Goal: Information Seeking & Learning: Check status

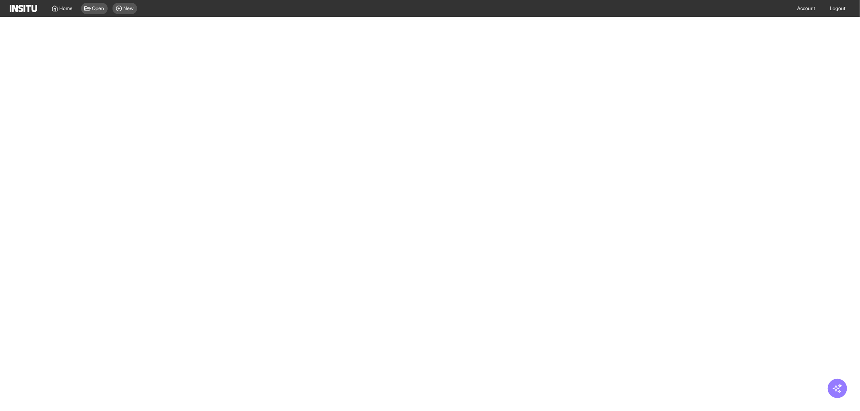
select select "**"
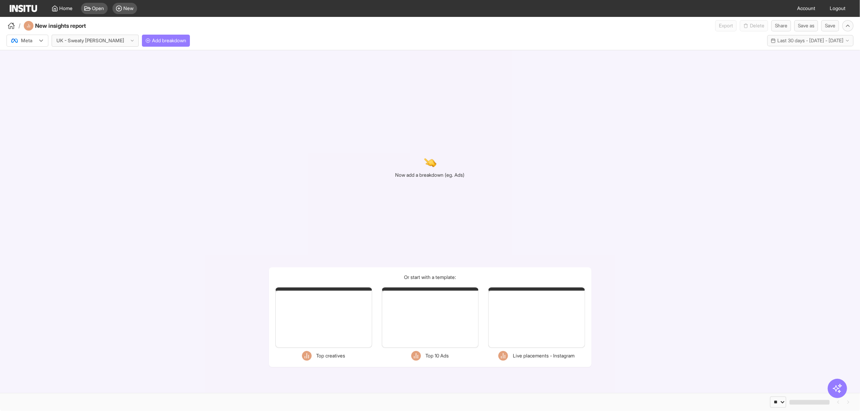
select select "**"
click at [152, 40] on span "Add breakdown" at bounding box center [169, 40] width 34 height 6
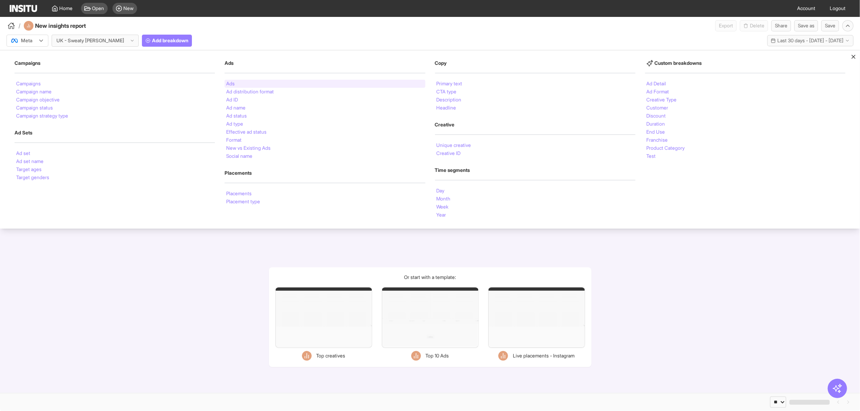
click at [231, 84] on li "Ads" at bounding box center [230, 83] width 8 height 5
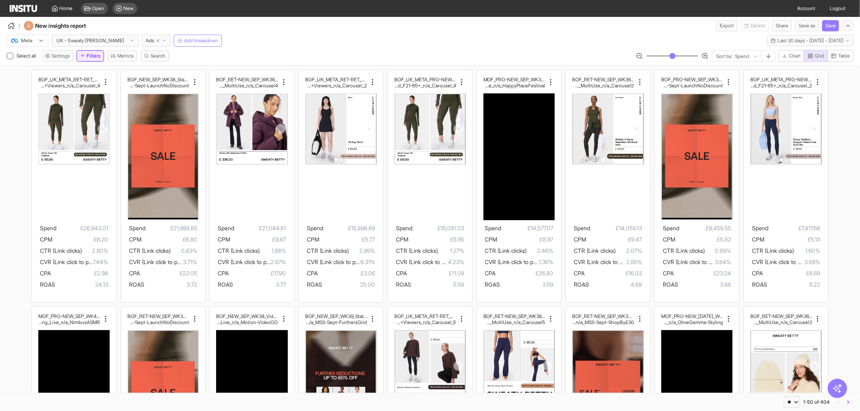
click at [96, 54] on button "Filters" at bounding box center [90, 55] width 27 height 11
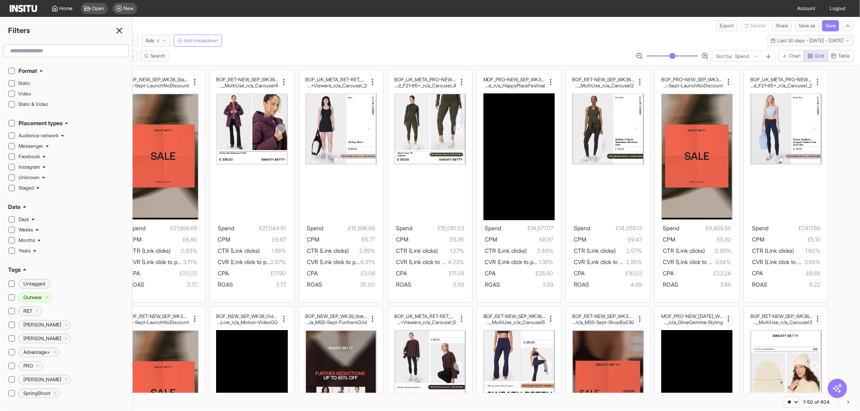
click at [67, 52] on input "text" at bounding box center [66, 51] width 118 height 15
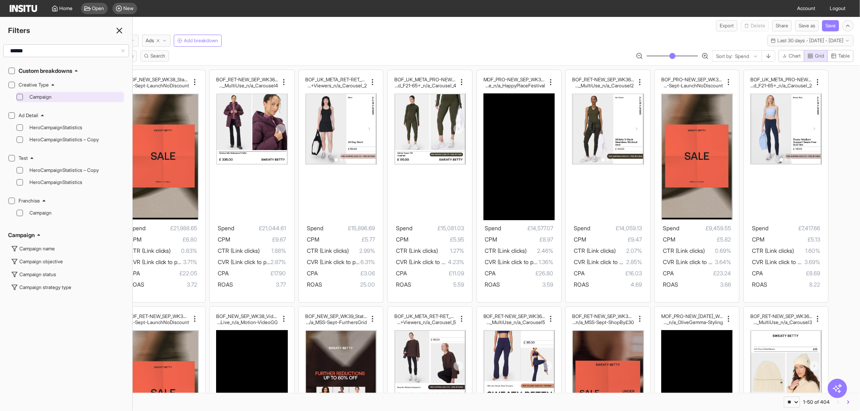
type input "******"
click at [33, 96] on span "Campaign" at bounding box center [75, 97] width 93 height 6
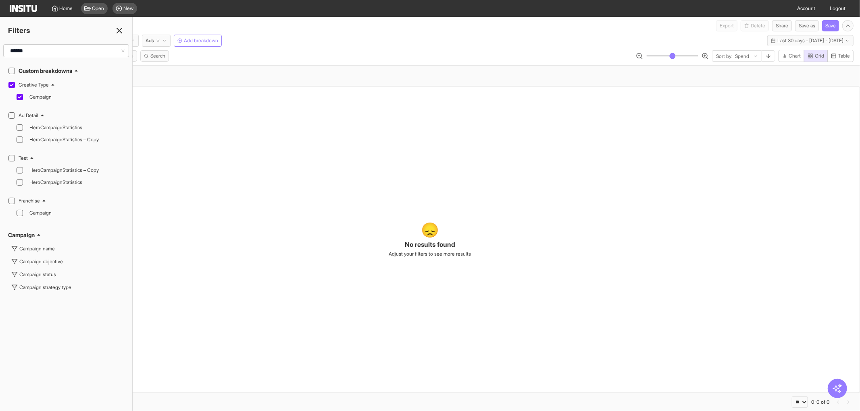
click at [271, 43] on div "Meta UK - Sweaty [PERSON_NAME] Ads Add breakdown Last 30 days - [DATE] - [DATE]…" at bounding box center [430, 38] width 860 height 15
click at [123, 29] on icon at bounding box center [119, 31] width 10 height 10
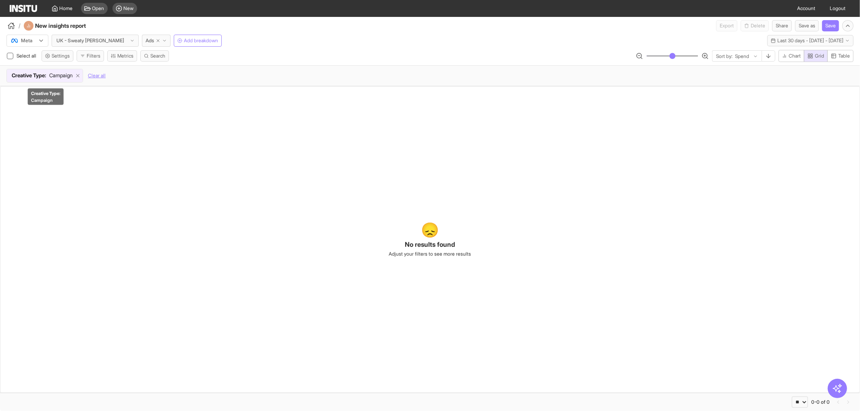
click at [81, 76] on icon at bounding box center [78, 76] width 6 height 6
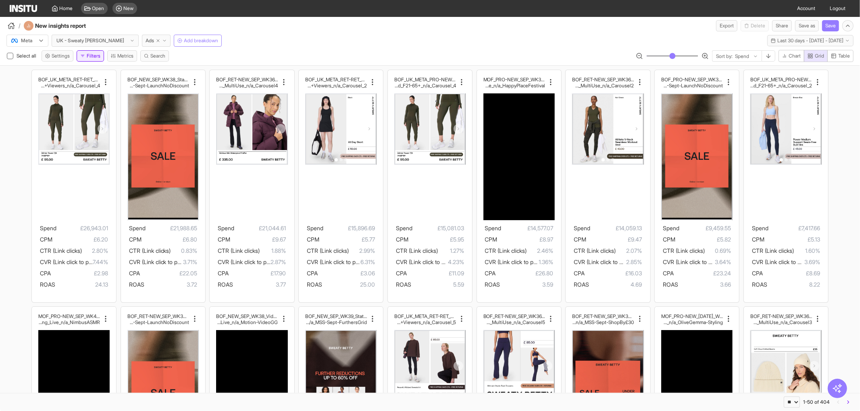
click at [94, 55] on button "Filters" at bounding box center [90, 55] width 27 height 11
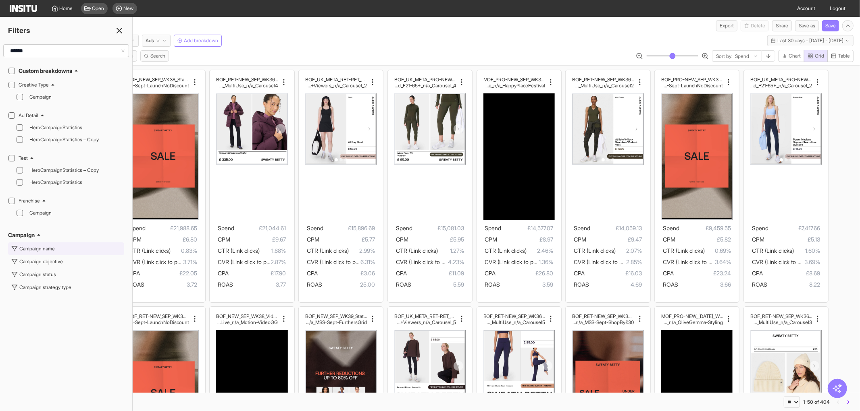
click at [45, 247] on div "Campaign name" at bounding box center [36, 249] width 35 height 6
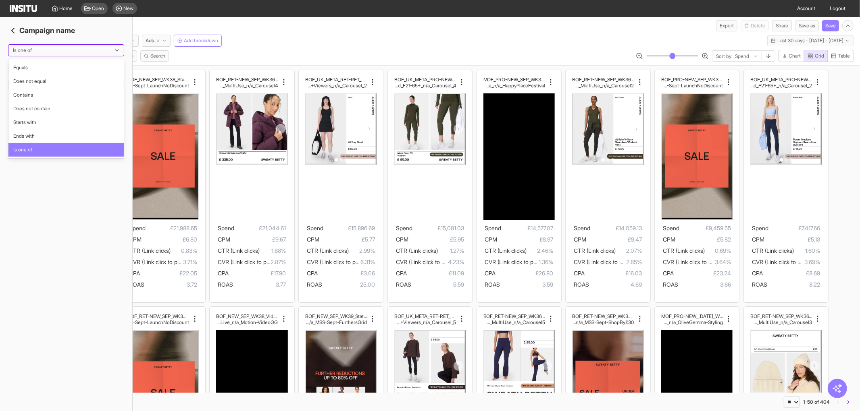
click at [58, 48] on div at bounding box center [60, 50] width 97 height 8
click at [51, 100] on div "Contains" at bounding box center [65, 95] width 115 height 14
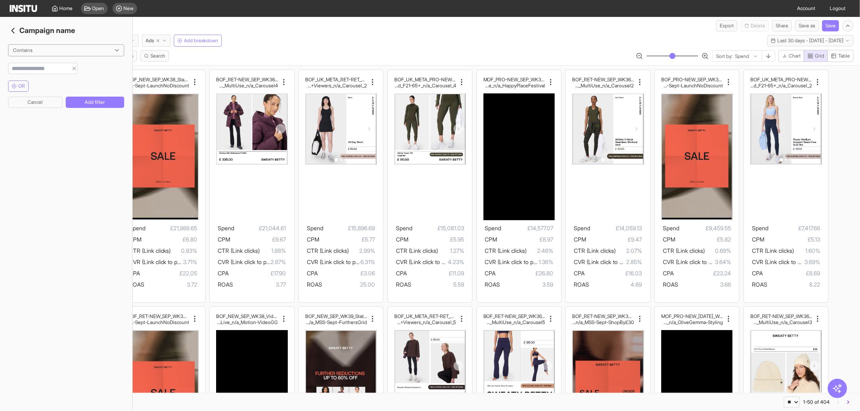
click at [50, 68] on input "string" at bounding box center [38, 68] width 60 height 8
type input "***"
click at [99, 108] on button "Add filter" at bounding box center [95, 102] width 58 height 11
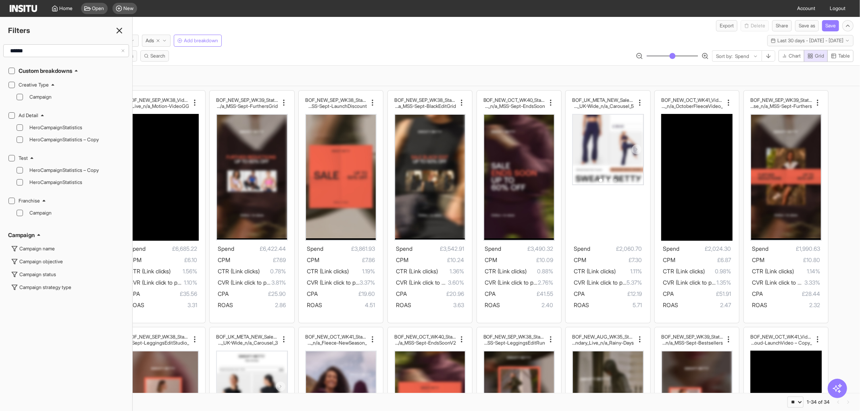
click at [115, 31] on icon at bounding box center [119, 31] width 10 height 10
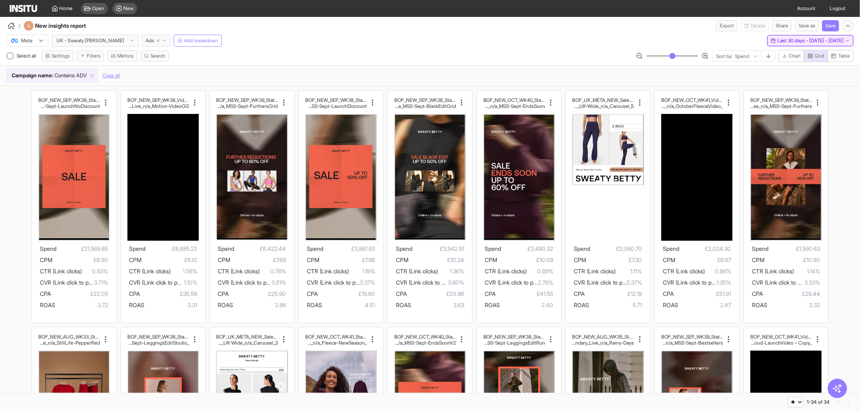
click at [807, 37] on span "Last 30 days - [DATE] - [DATE]" at bounding box center [810, 40] width 66 height 6
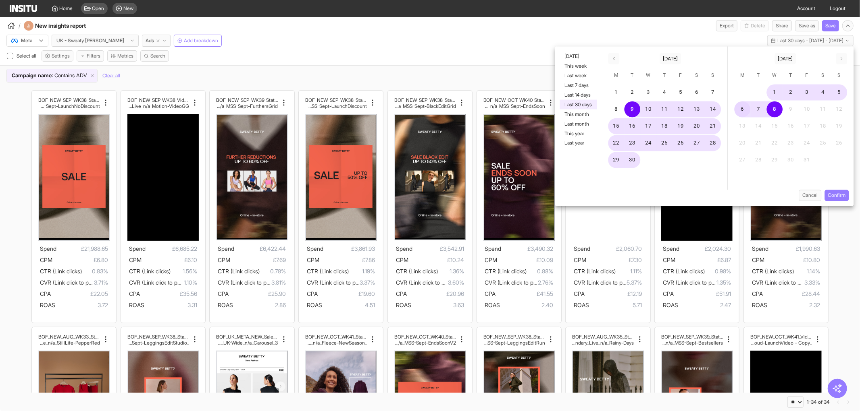
click at [744, 108] on button "6" at bounding box center [742, 110] width 16 height 16
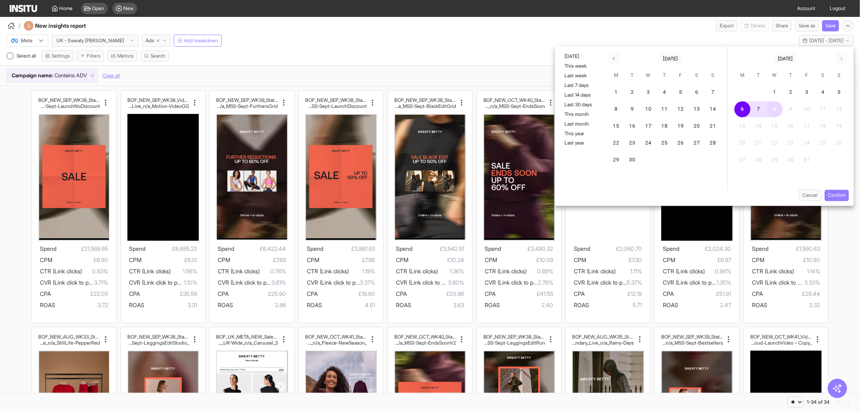
click at [777, 108] on button "8" at bounding box center [774, 110] width 16 height 16
click at [835, 192] on button "Confirm" at bounding box center [836, 195] width 24 height 11
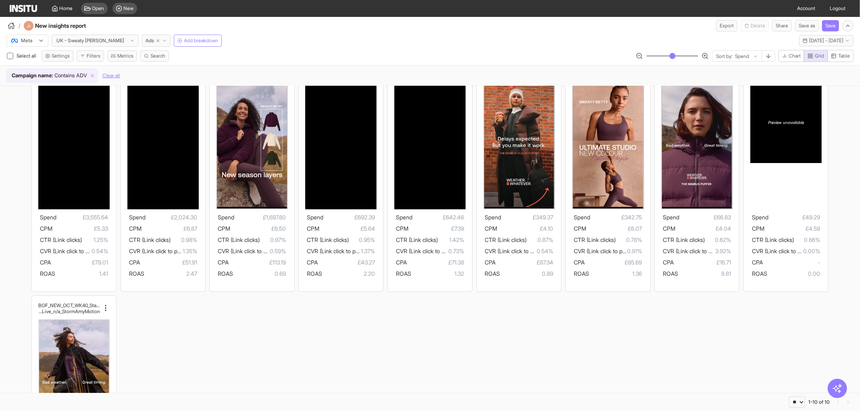
scroll to position [45, 0]
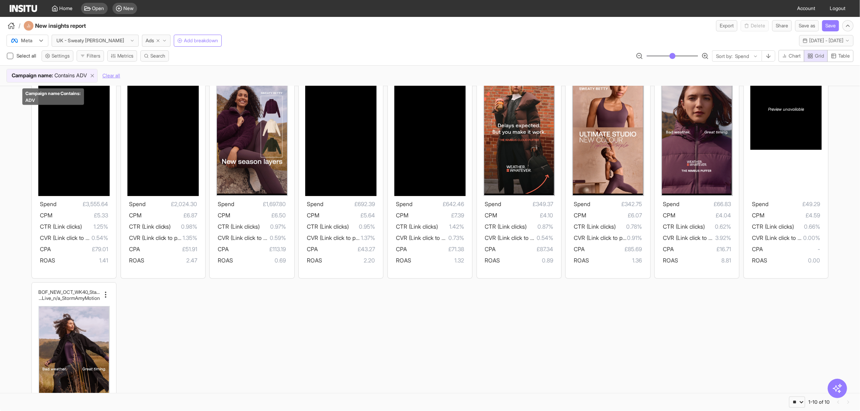
click at [95, 77] on icon at bounding box center [92, 76] width 6 height 6
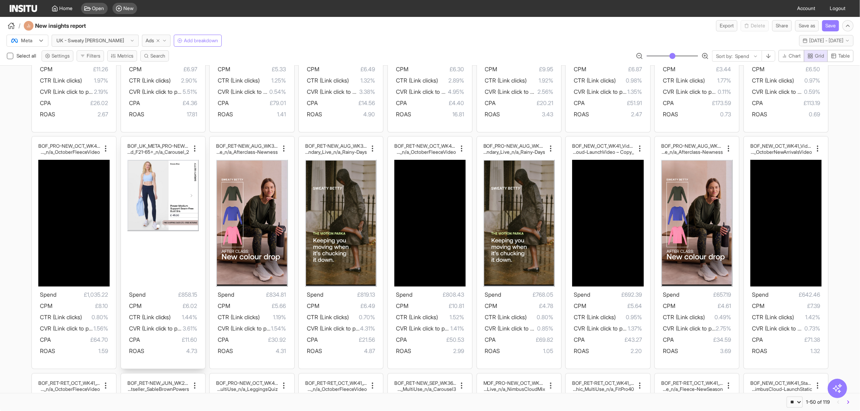
scroll to position [179, 0]
